Goal: Task Accomplishment & Management: Use online tool/utility

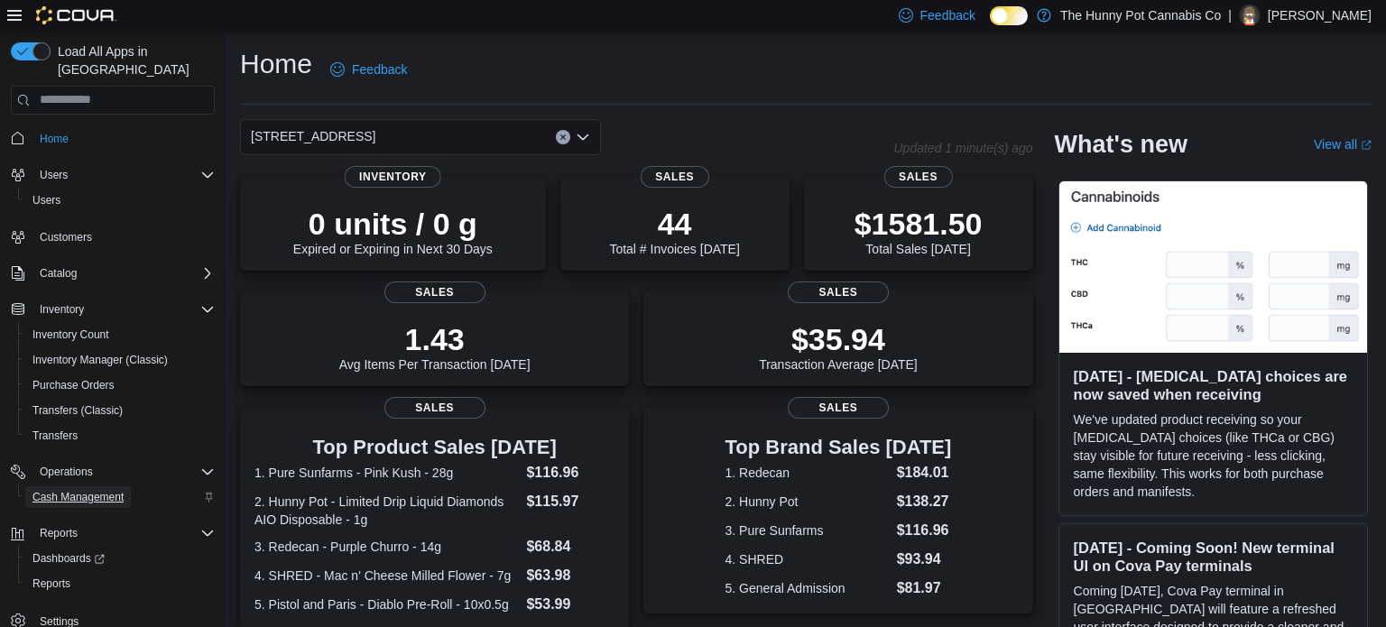
click at [93, 490] on span "Cash Management" at bounding box center [77, 497] width 91 height 14
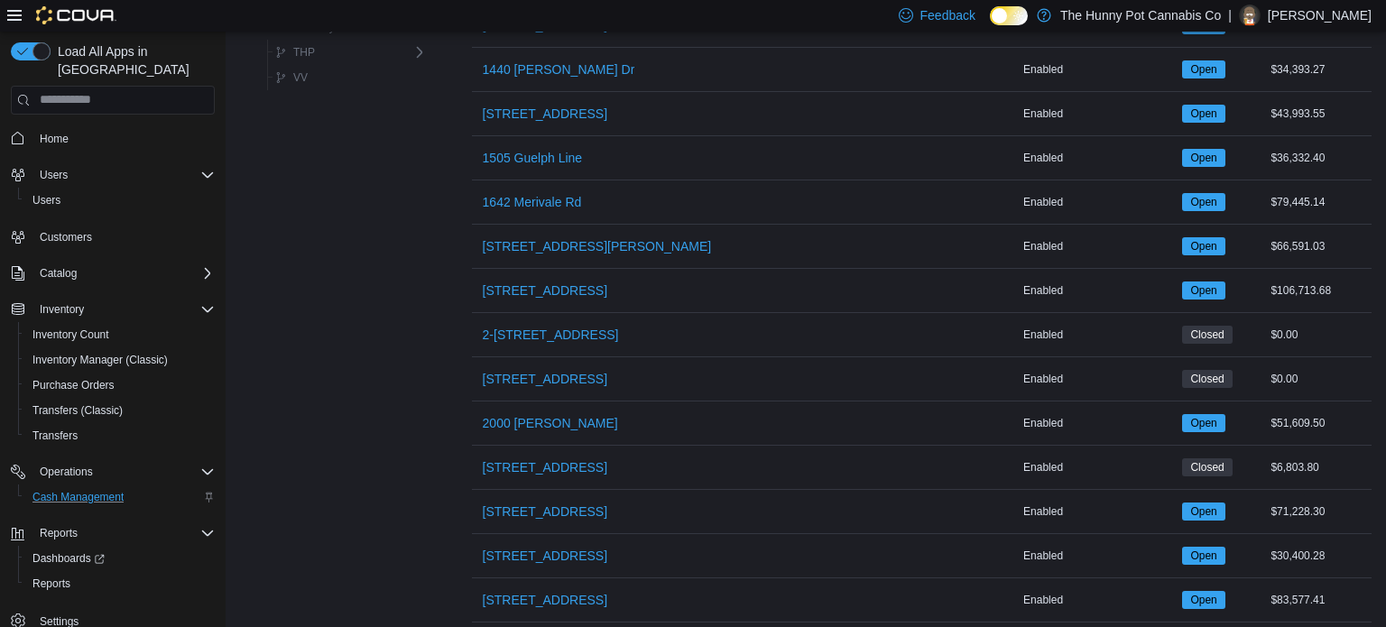
scroll to position [542, 0]
click at [557, 506] on span "206 Bank Street" at bounding box center [545, 511] width 125 height 18
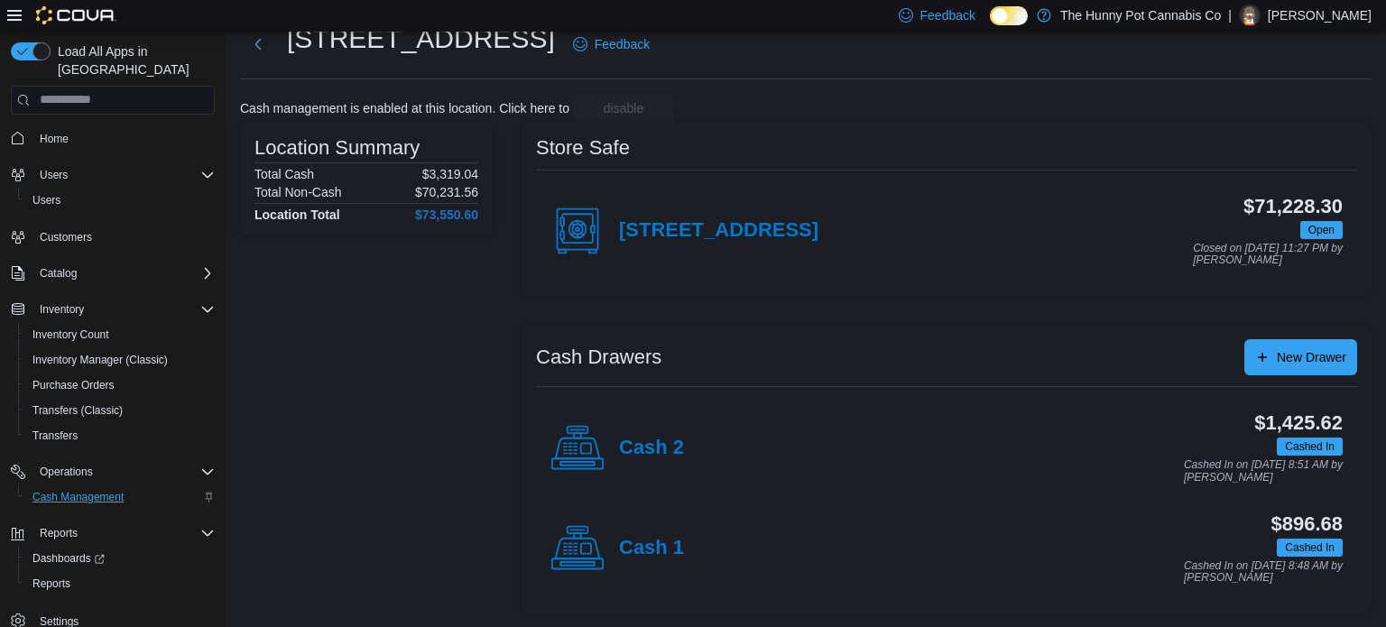
scroll to position [57, 0]
click at [632, 548] on h4 "Cash 1" at bounding box center [651, 549] width 65 height 23
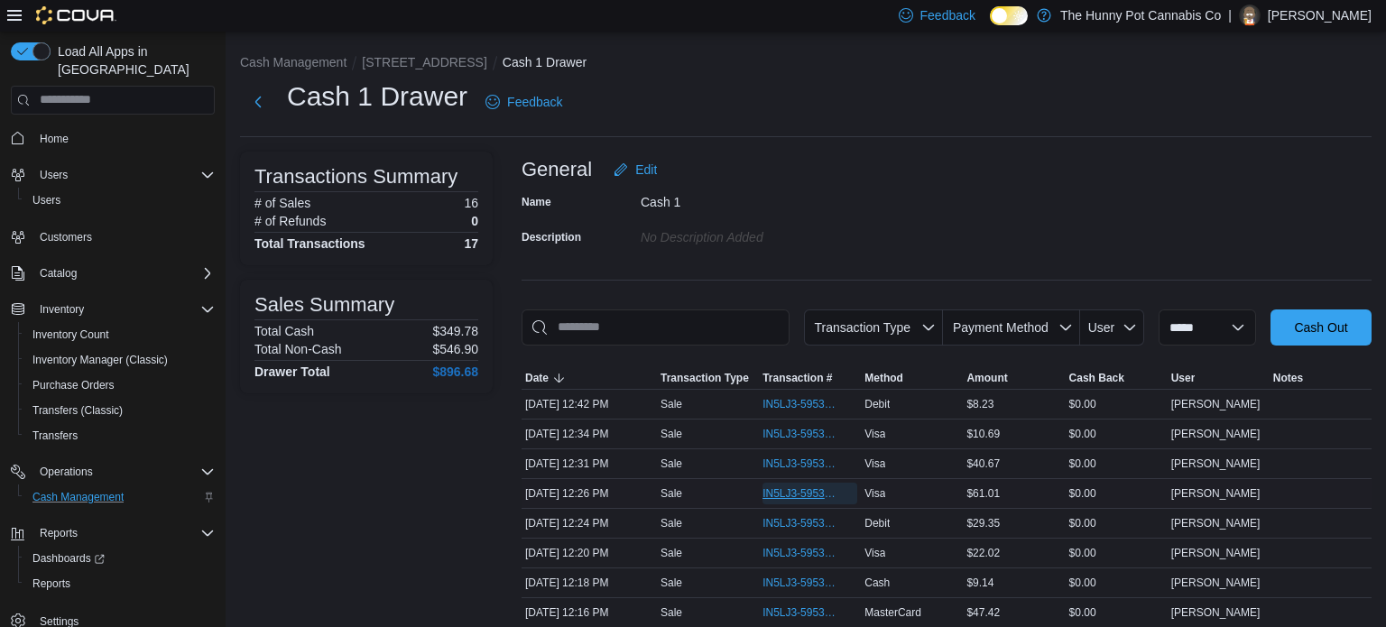
click at [781, 493] on span "IN5LJ3-5953432" at bounding box center [801, 493] width 77 height 14
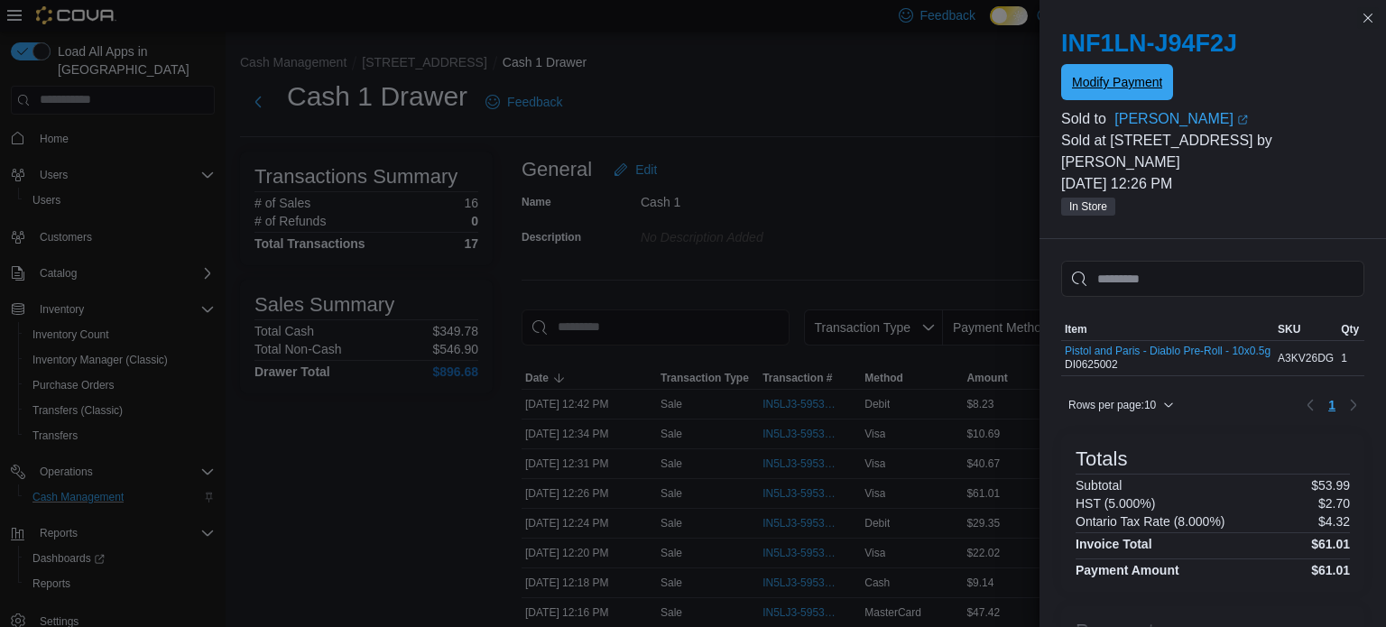
click at [1098, 91] on span "Modify Payment" at bounding box center [1117, 82] width 90 height 36
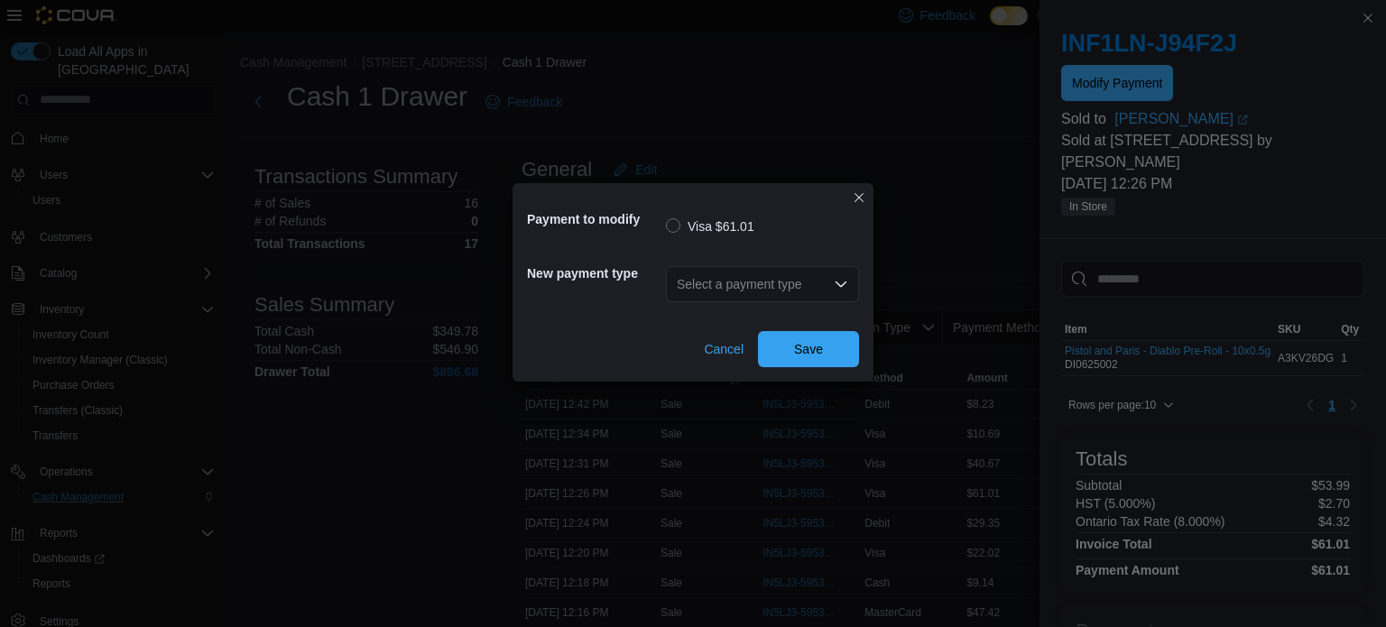
click at [814, 291] on div "Select a payment type" at bounding box center [762, 284] width 193 height 36
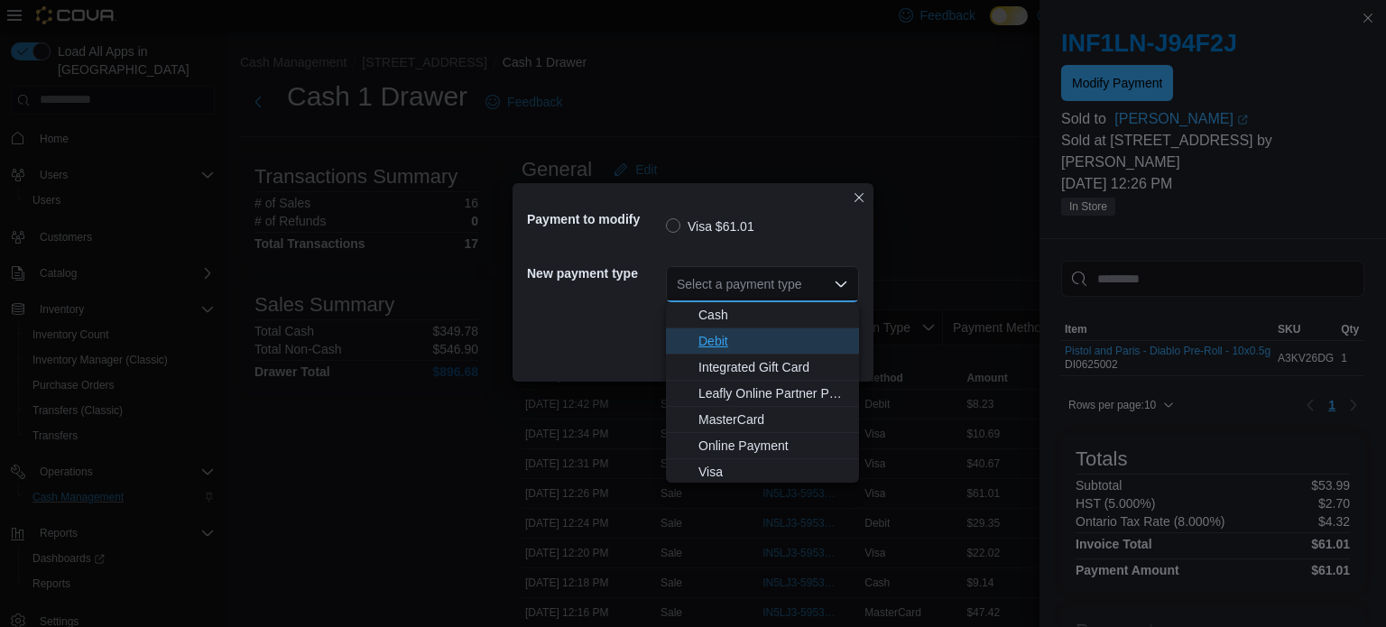
click at [763, 329] on button "Debit" at bounding box center [762, 341] width 193 height 26
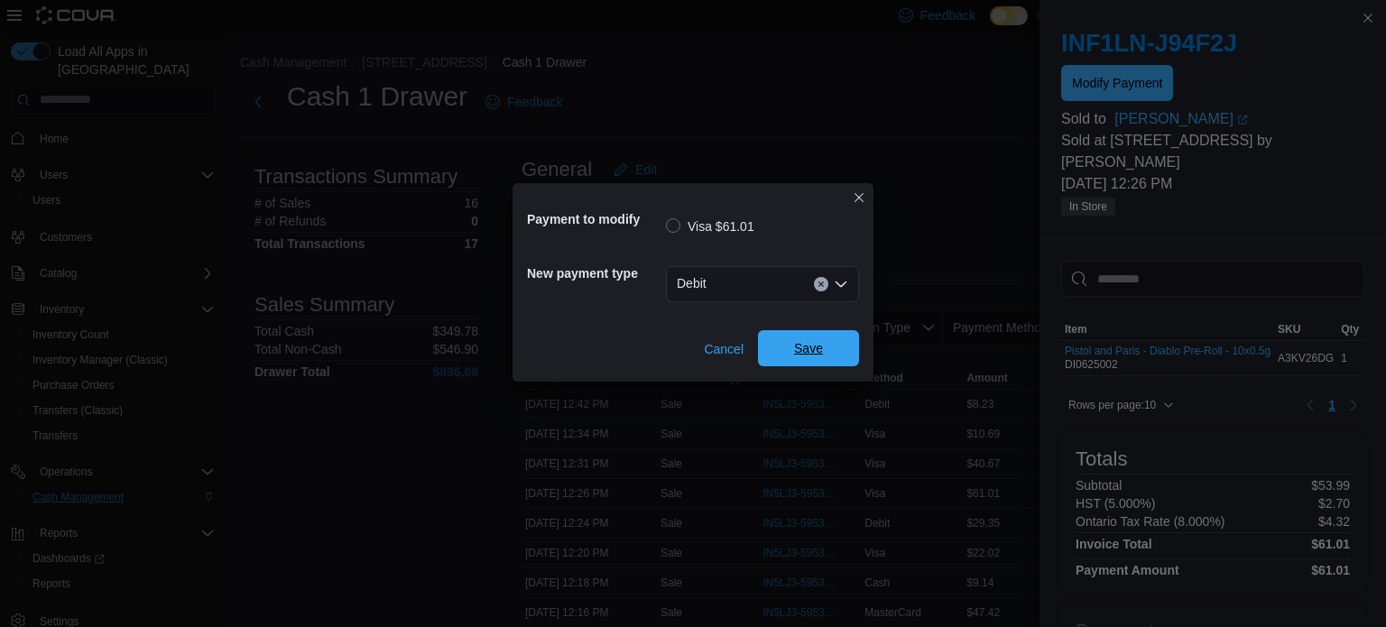
click at [782, 353] on span "Save" at bounding box center [808, 348] width 79 height 36
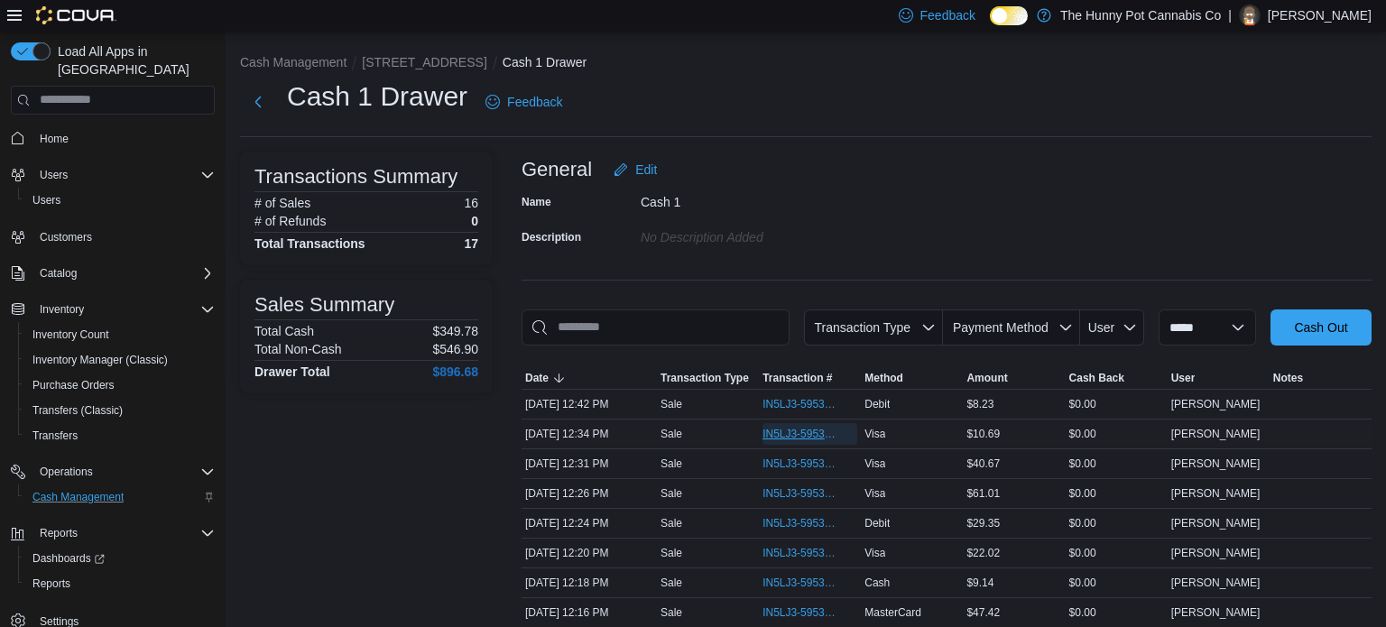
click at [775, 438] on span "IN5LJ3-5953493" at bounding box center [801, 434] width 77 height 14
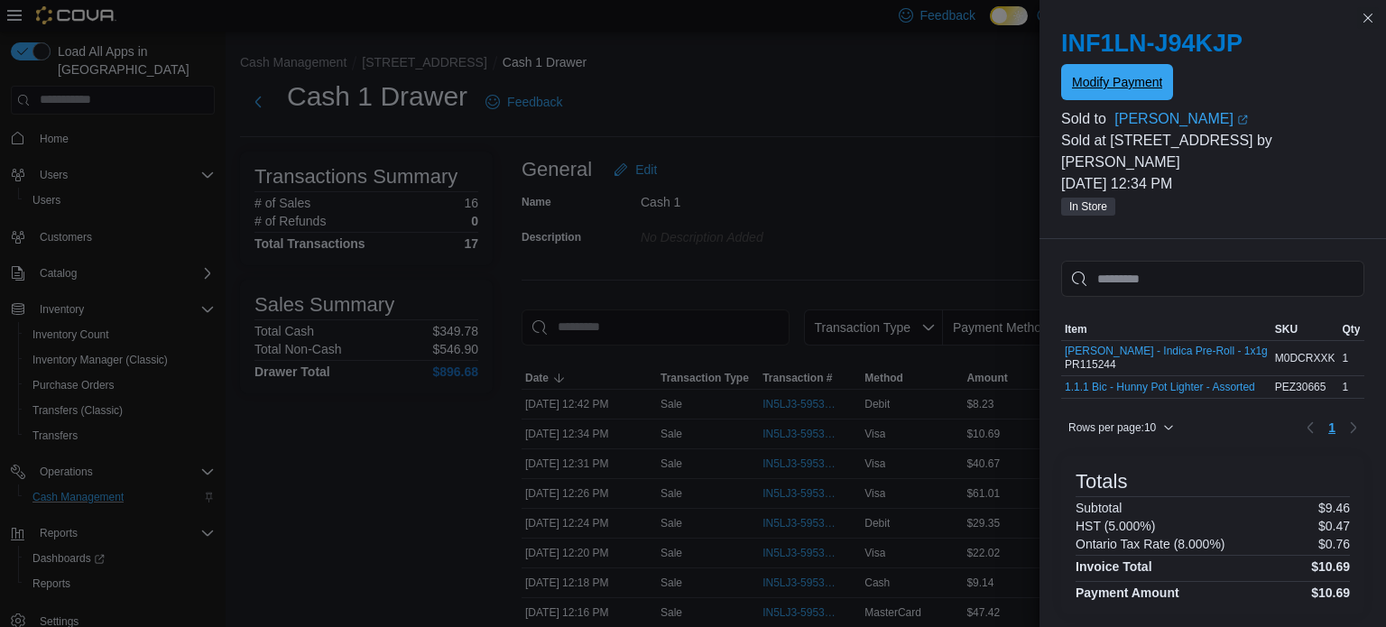
click at [1133, 88] on span "Modify Payment" at bounding box center [1117, 82] width 90 height 18
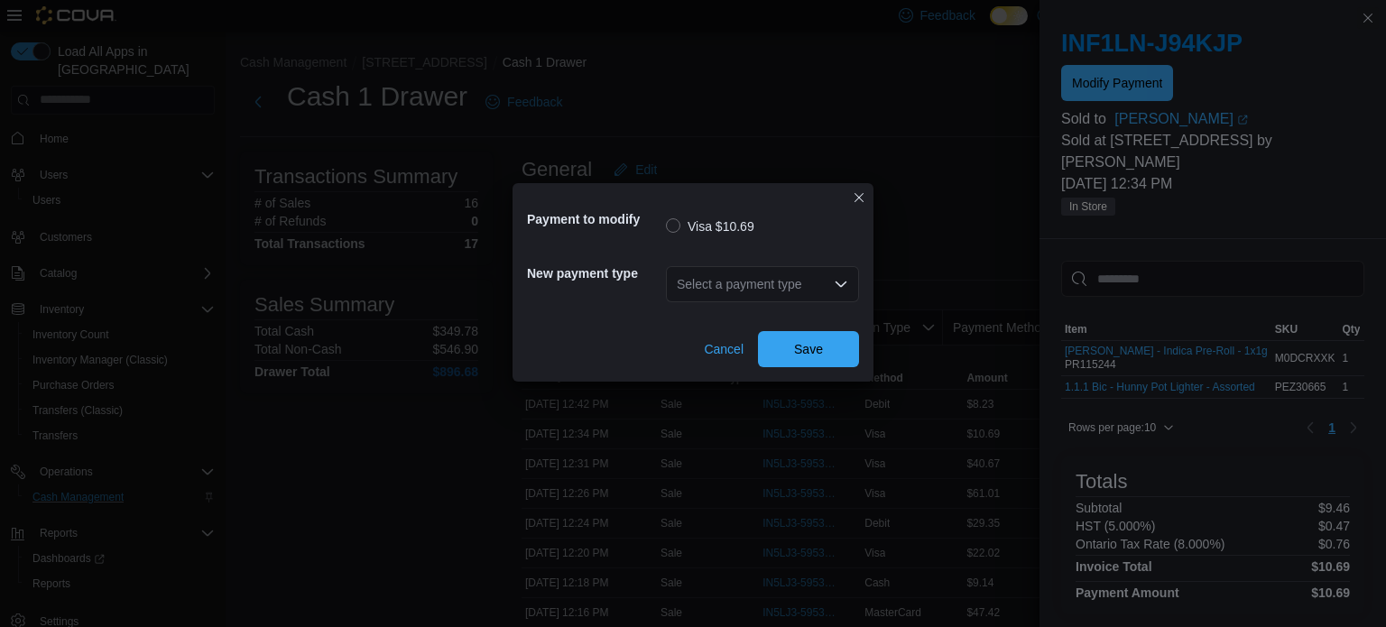
click at [730, 282] on div "Select a payment type" at bounding box center [762, 284] width 193 height 36
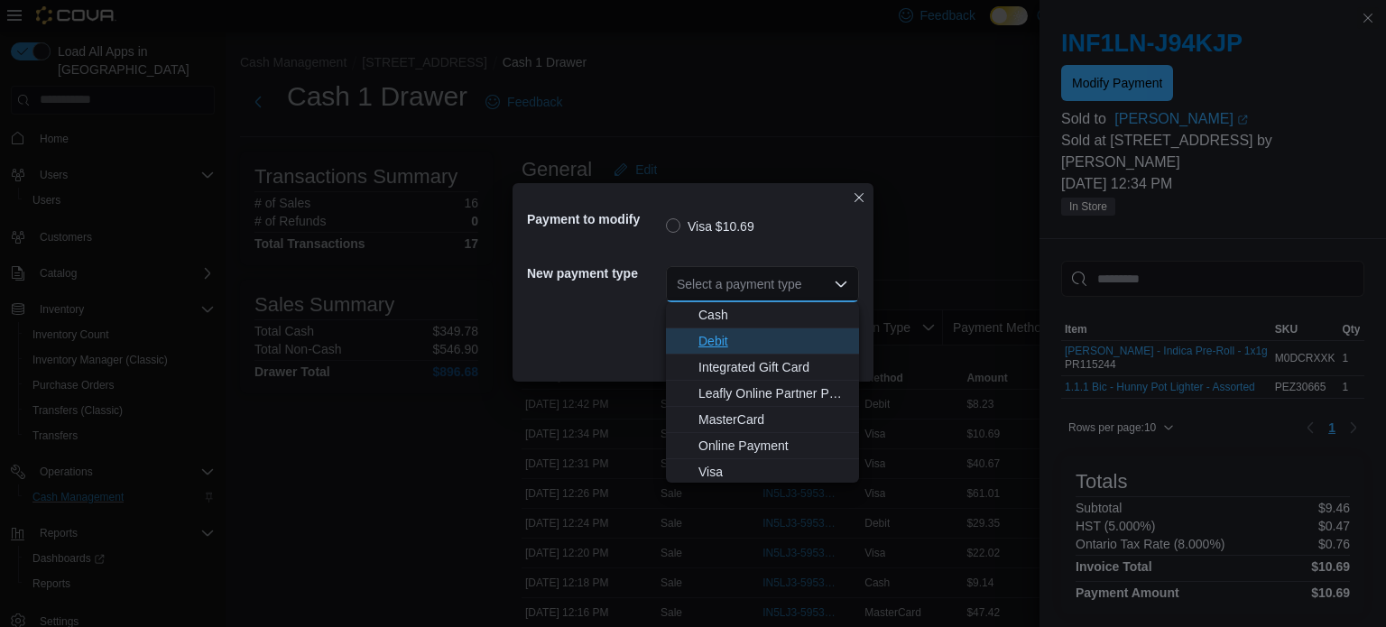
click at [726, 334] on span "Debit" at bounding box center [773, 341] width 150 height 18
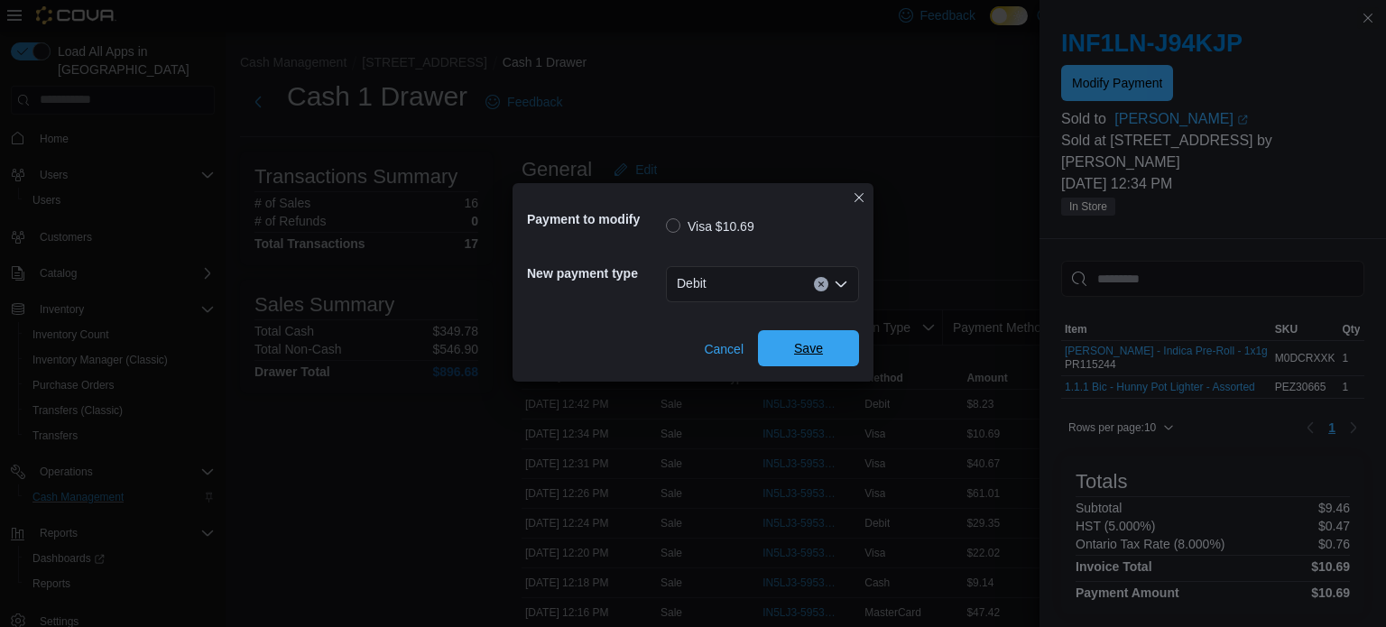
click at [789, 352] on span "Save" at bounding box center [808, 348] width 79 height 36
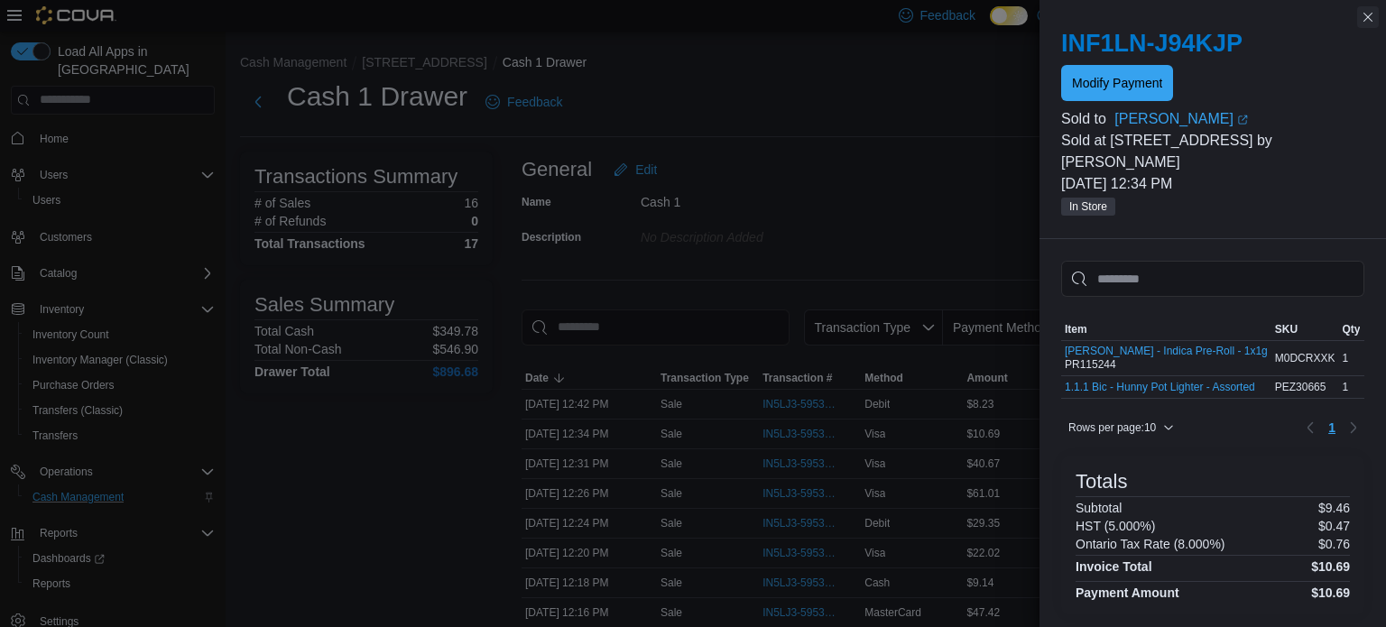
click at [1373, 18] on button "Close this dialog" at bounding box center [1368, 17] width 22 height 22
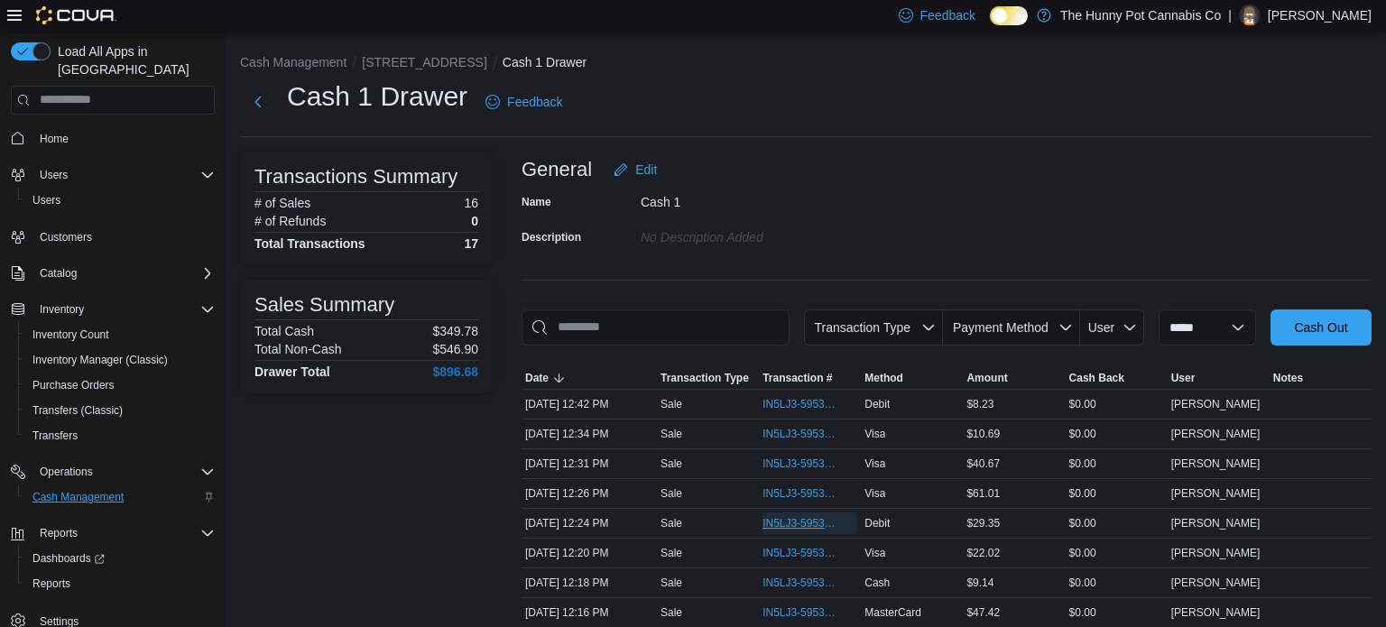
click at [791, 531] on span "IN5LJ3-5953412" at bounding box center [810, 524] width 95 height 22
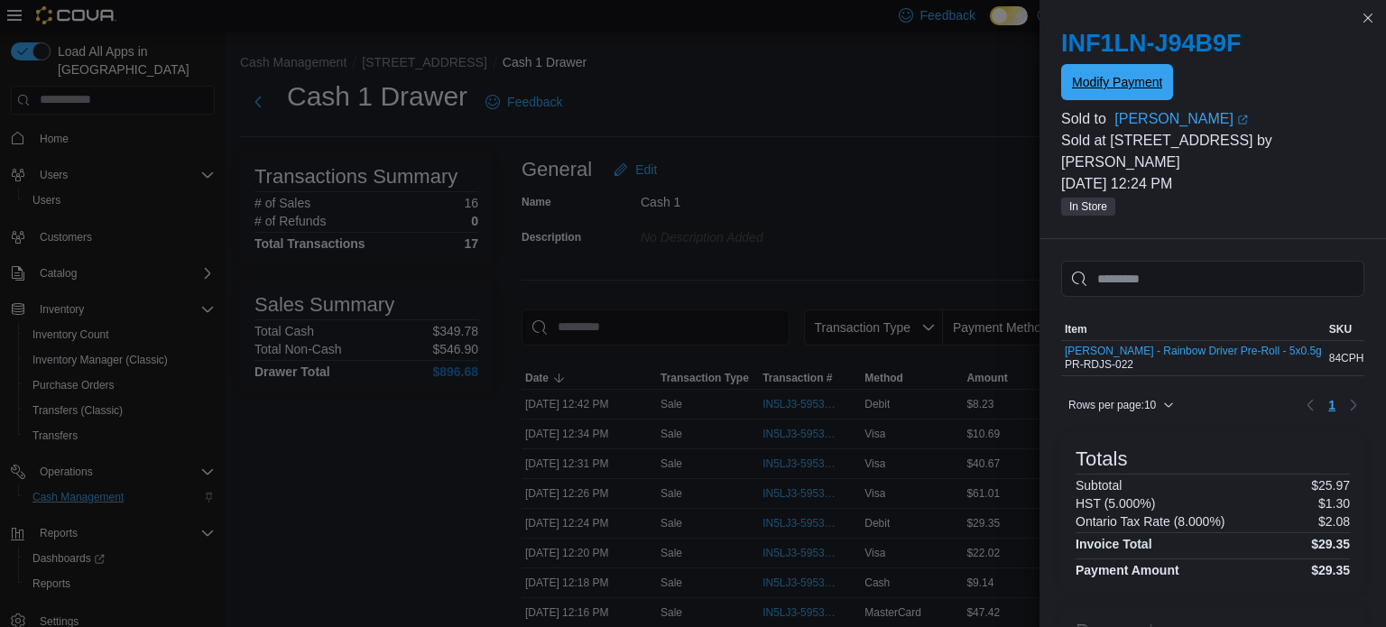
click at [1135, 92] on span "Modify Payment" at bounding box center [1117, 82] width 90 height 36
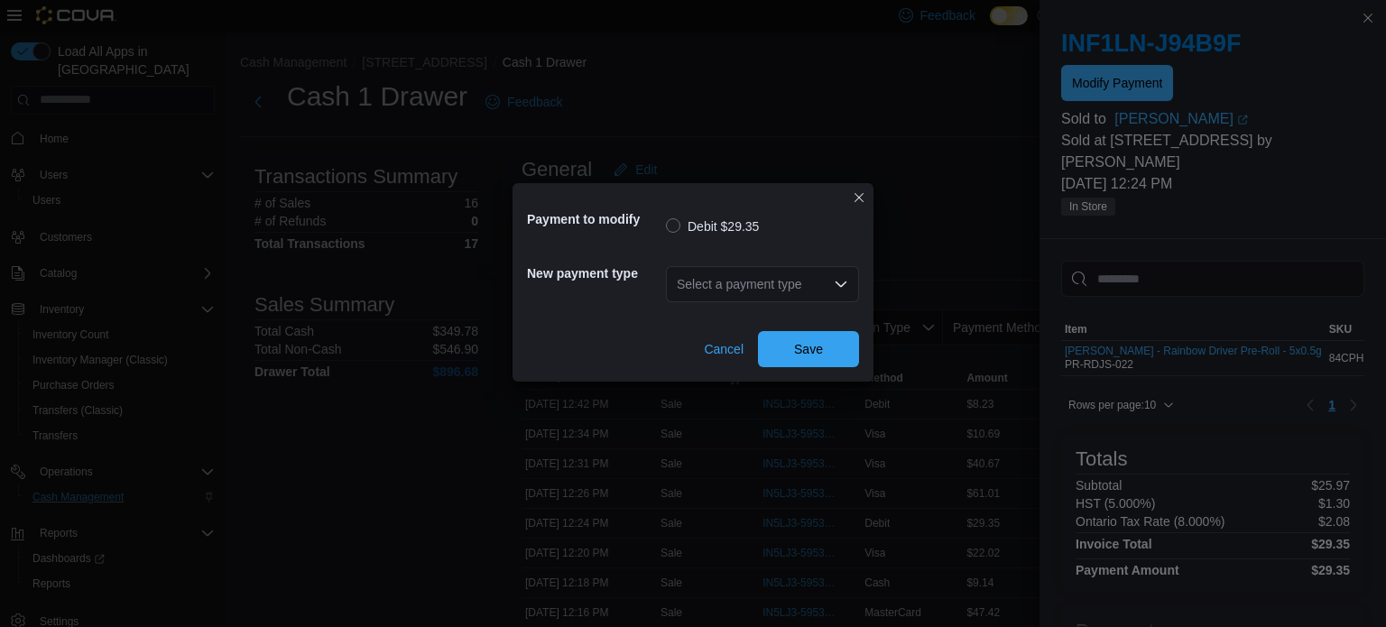
click at [795, 298] on div "Select a payment type" at bounding box center [762, 284] width 193 height 36
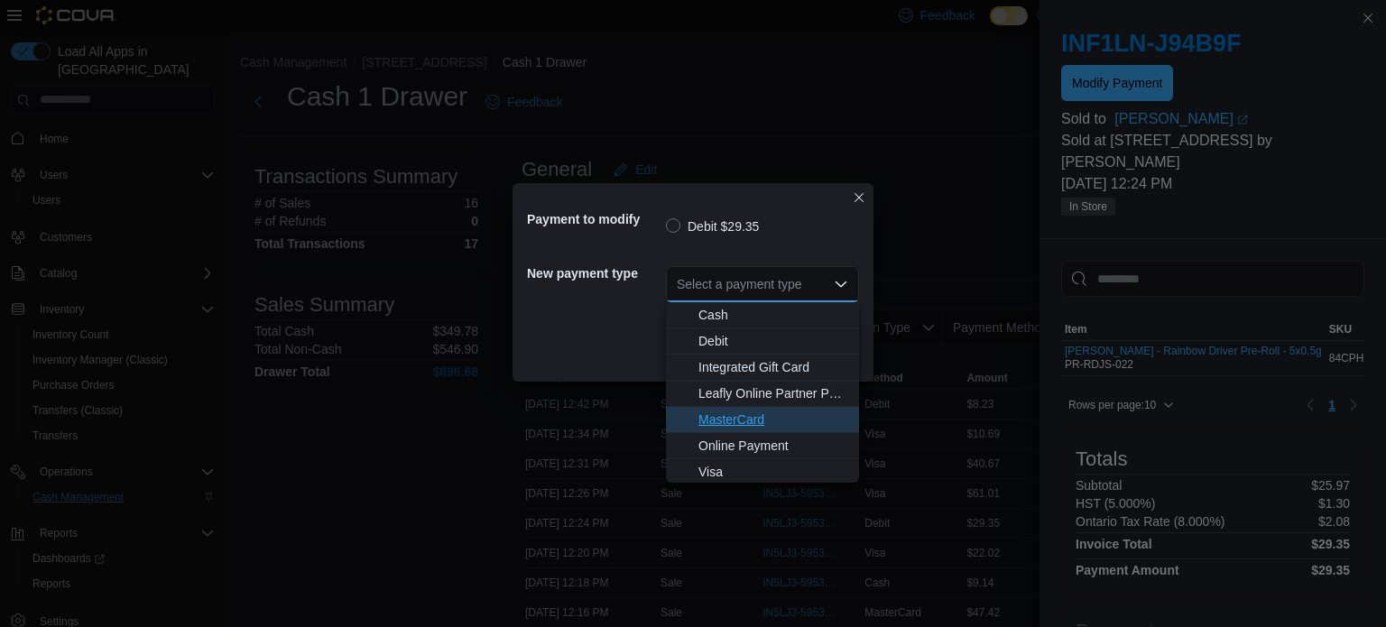
click at [749, 413] on span "MasterCard" at bounding box center [773, 420] width 150 height 18
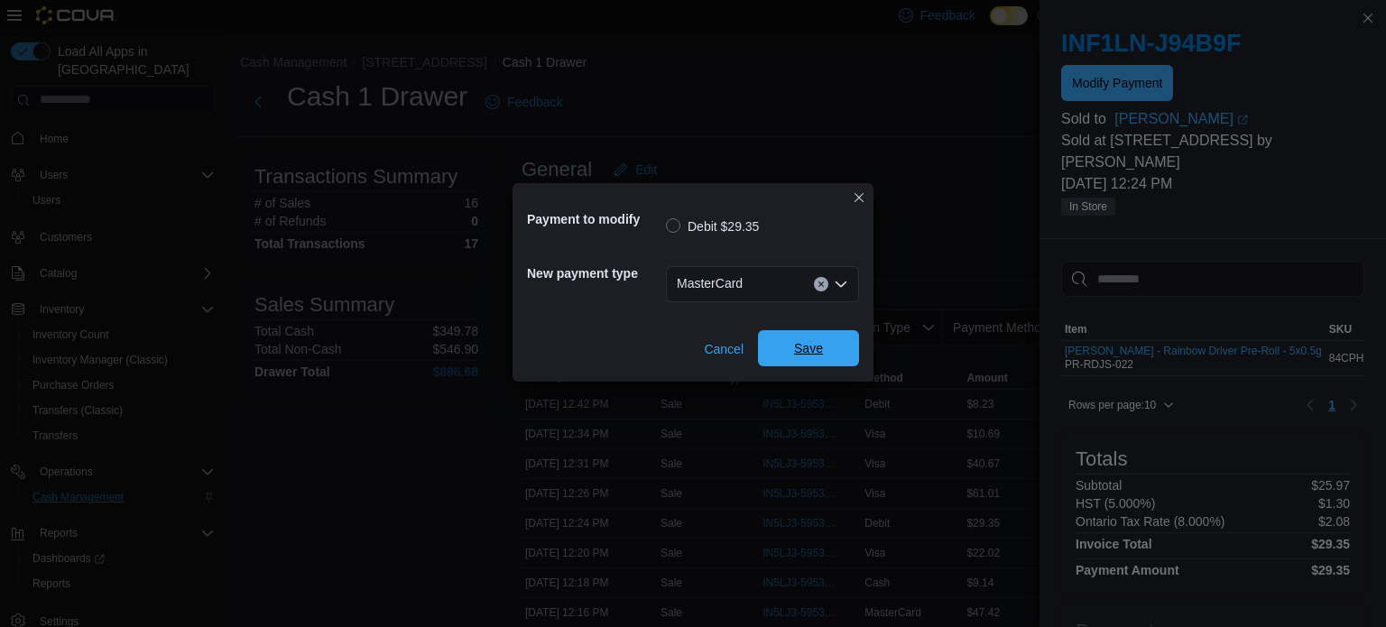
click at [797, 357] on span "Save" at bounding box center [808, 348] width 79 height 36
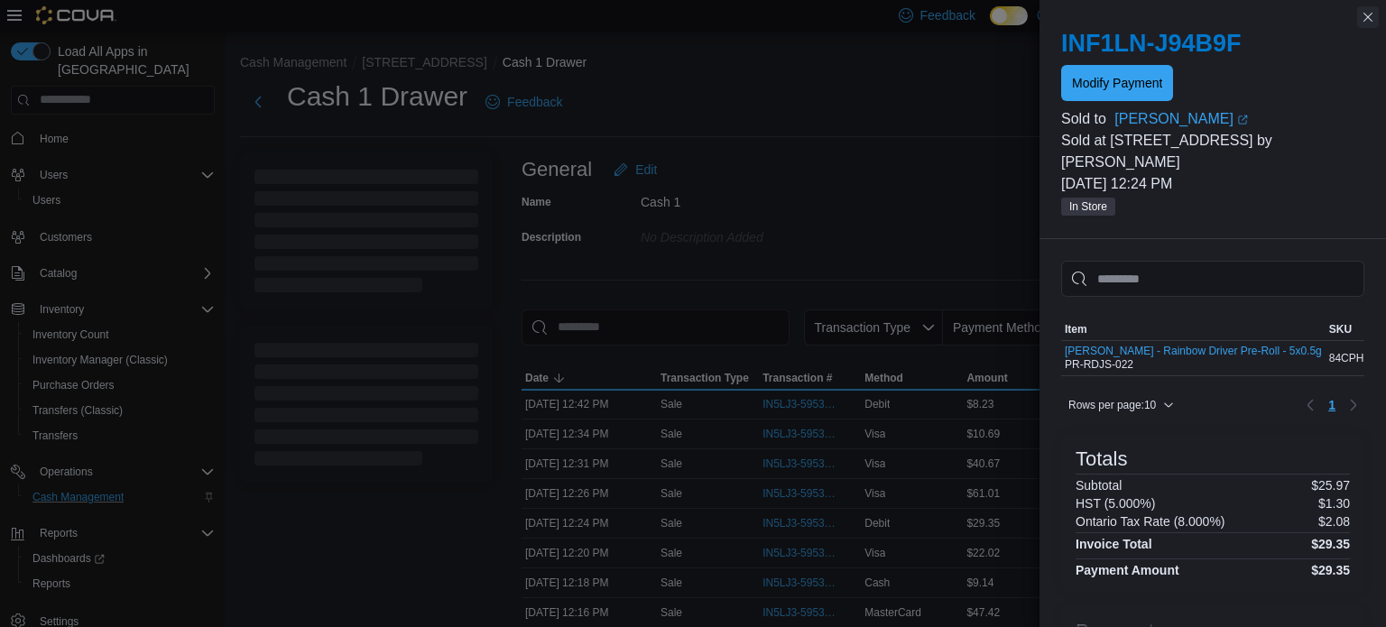
click at [1363, 16] on button "Close this dialog" at bounding box center [1368, 17] width 22 height 22
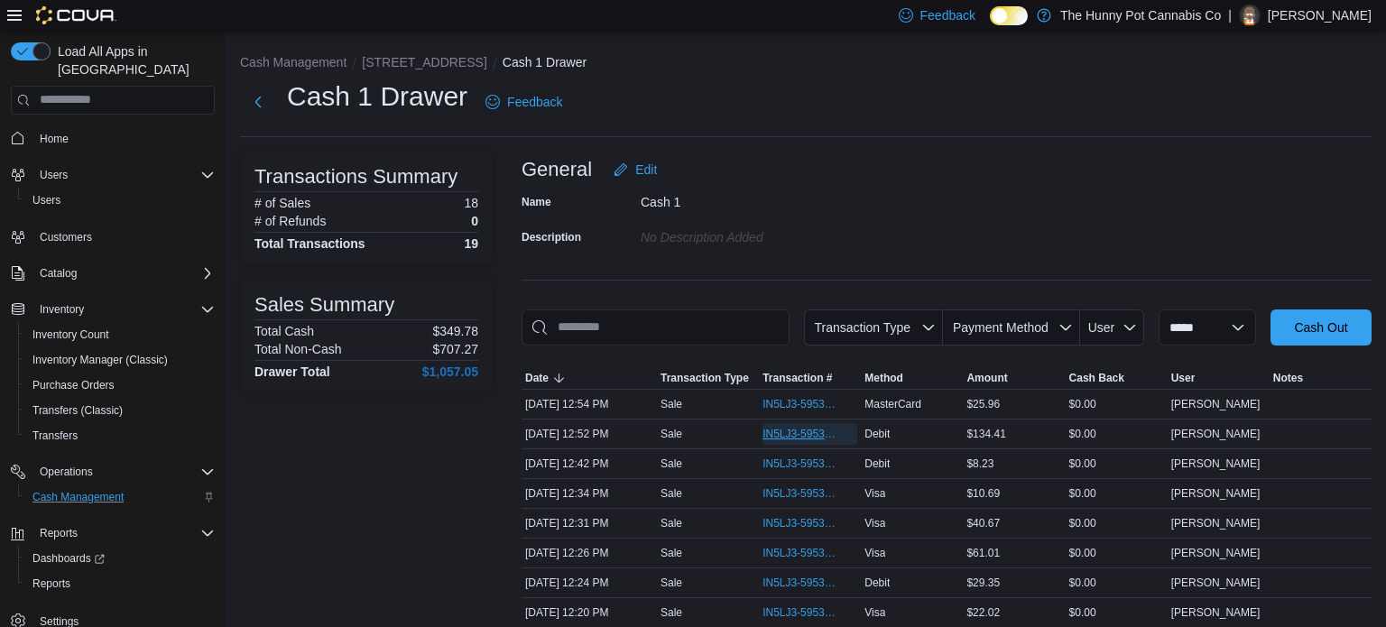
click at [822, 432] on span "IN5LJ3-5953611" at bounding box center [801, 434] width 77 height 14
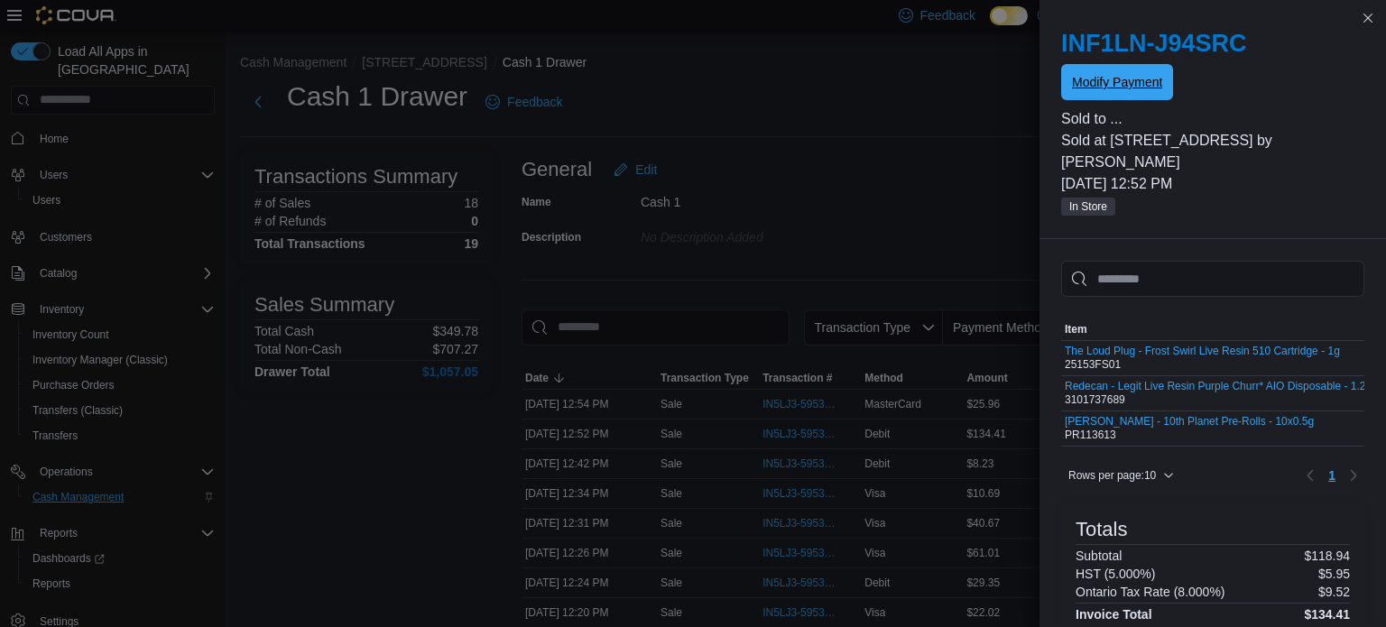
click at [1065, 82] on button "Modify Payment" at bounding box center [1117, 82] width 112 height 36
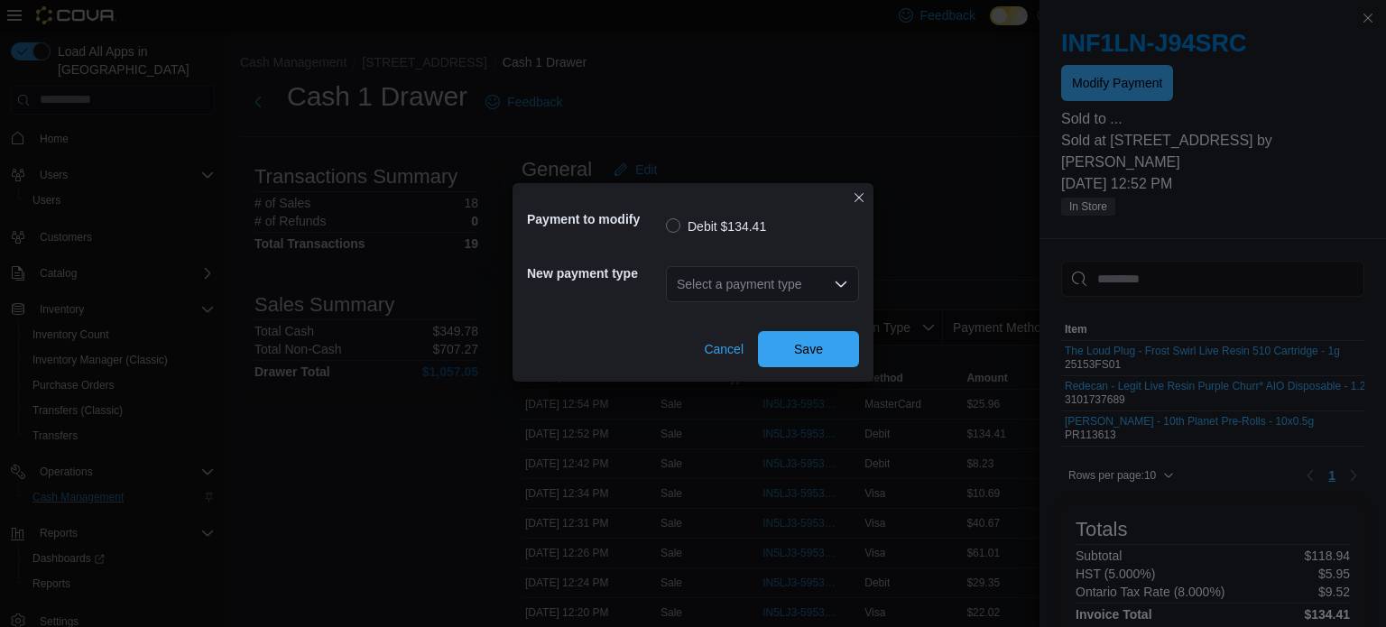
click at [735, 281] on div "Select a payment type" at bounding box center [762, 284] width 193 height 36
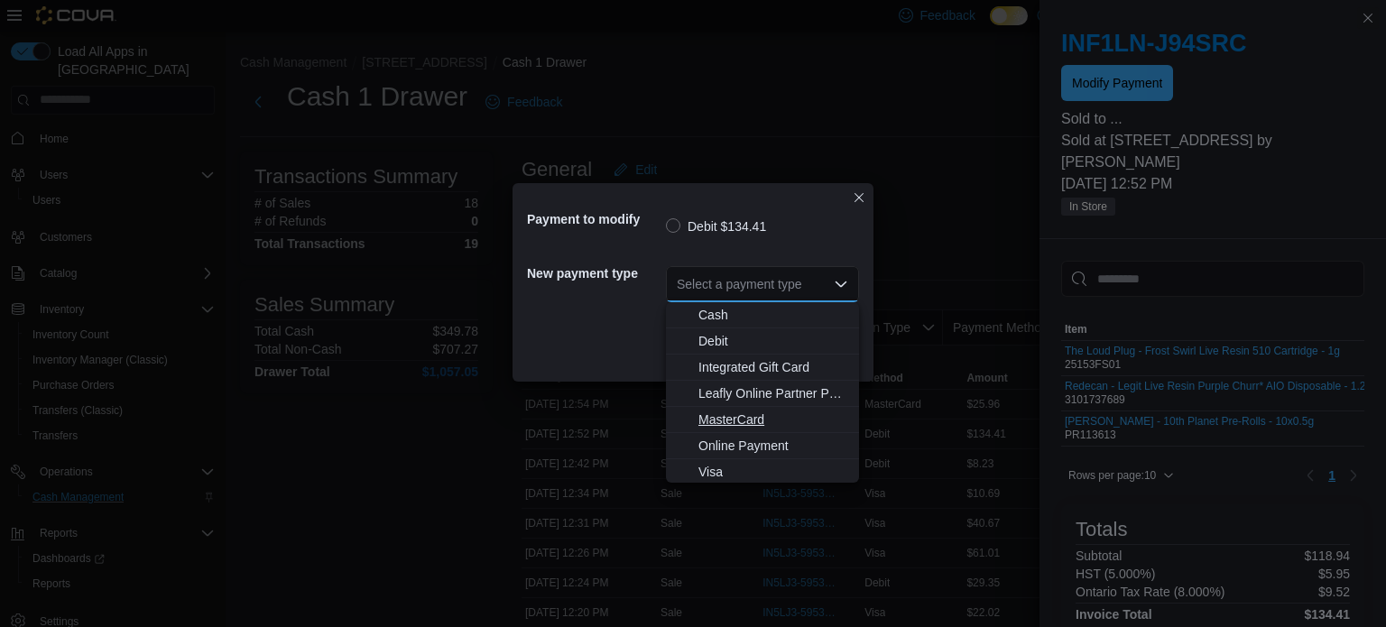
click at [723, 420] on span "MasterCard" at bounding box center [773, 420] width 150 height 18
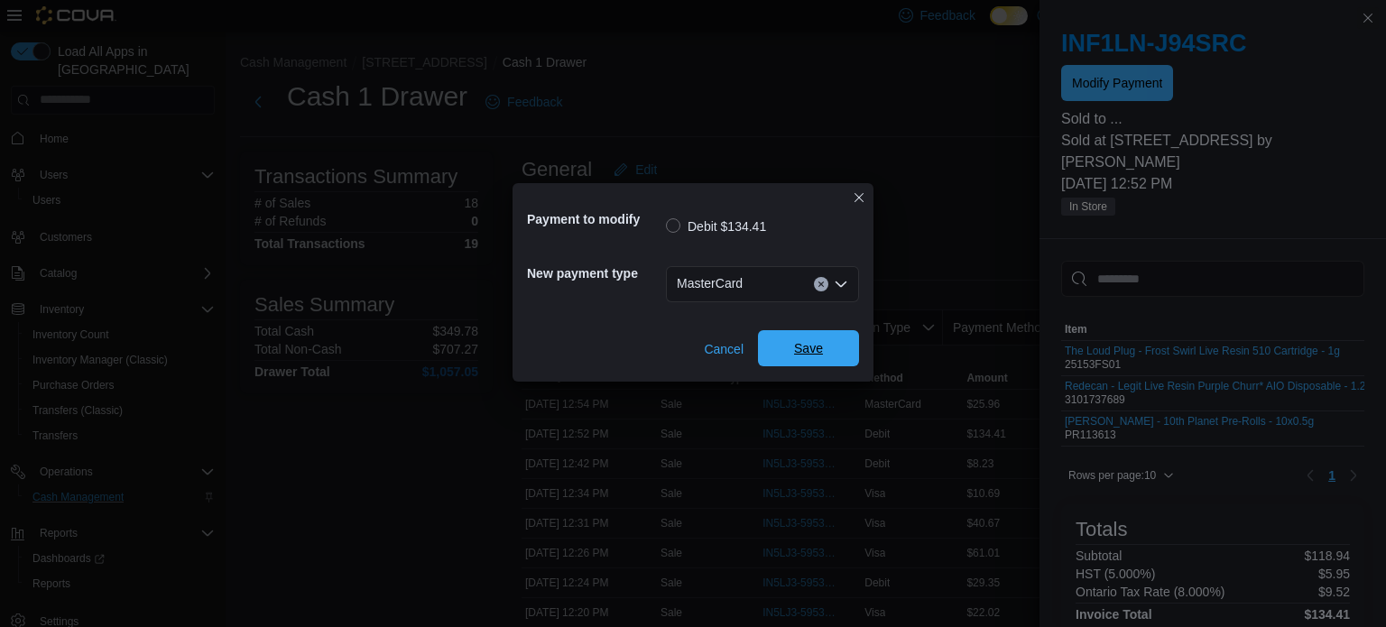
click at [797, 355] on span "Save" at bounding box center [808, 348] width 29 height 18
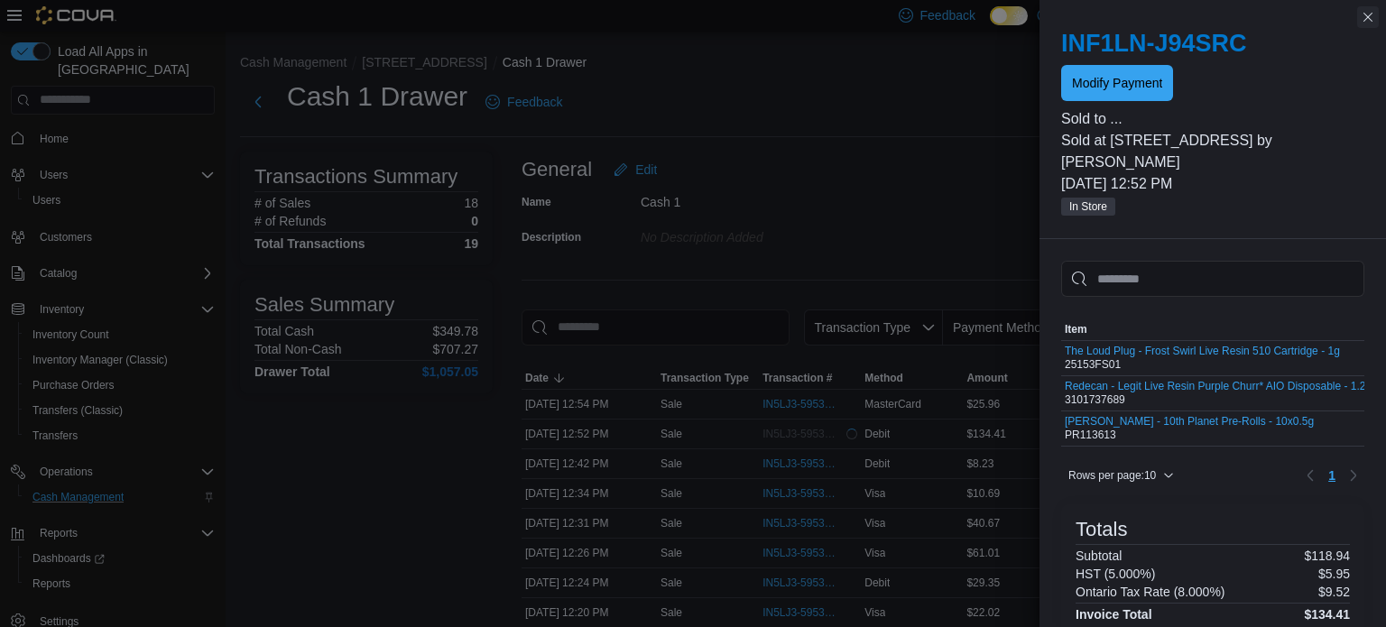
click at [1373, 19] on button "Close this dialog" at bounding box center [1368, 17] width 22 height 22
